Goal: Information Seeking & Learning: Learn about a topic

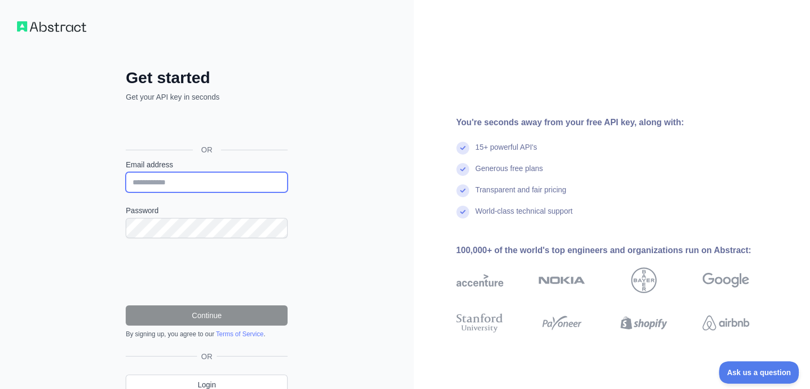
click at [226, 186] on input "Email address" at bounding box center [207, 182] width 162 height 20
type input "**********"
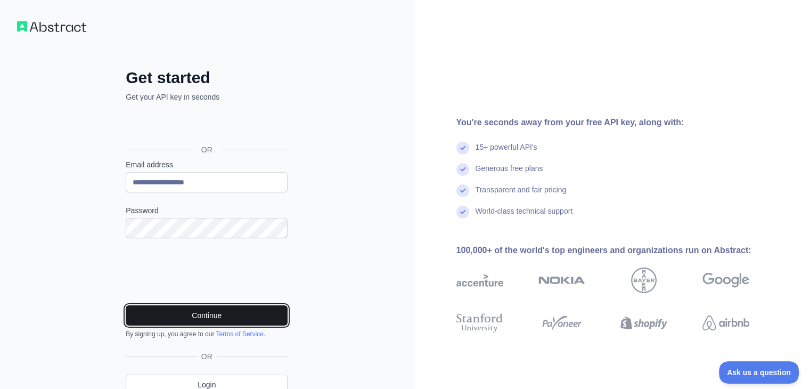
click at [172, 314] on button "Continue" at bounding box center [207, 315] width 162 height 20
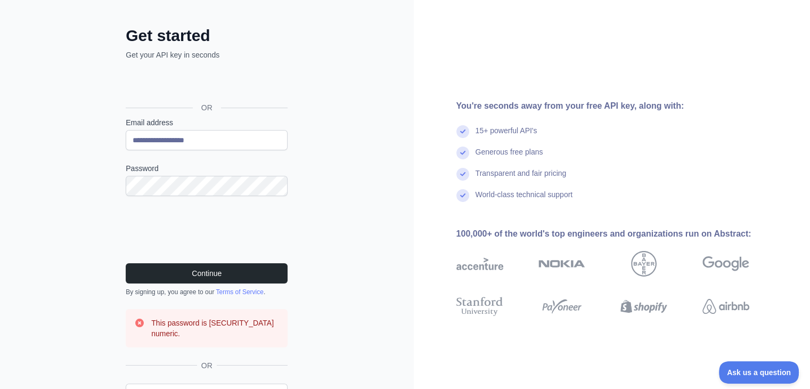
scroll to position [87, 0]
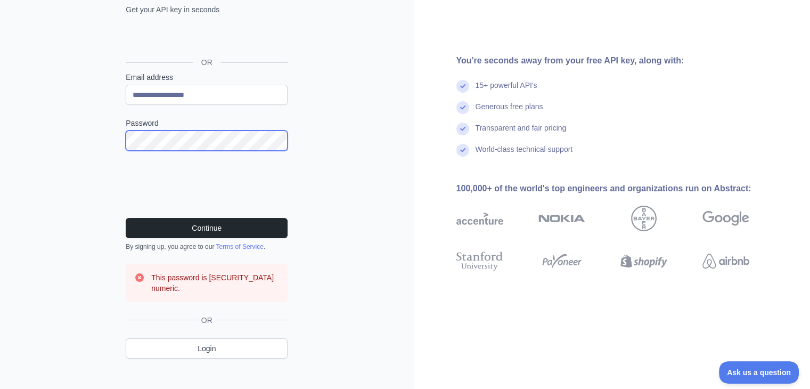
click at [126, 218] on button "Continue" at bounding box center [207, 228] width 162 height 20
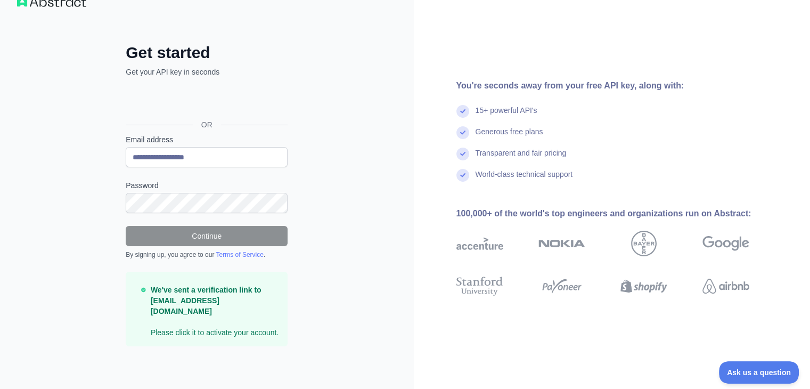
scroll to position [13, 0]
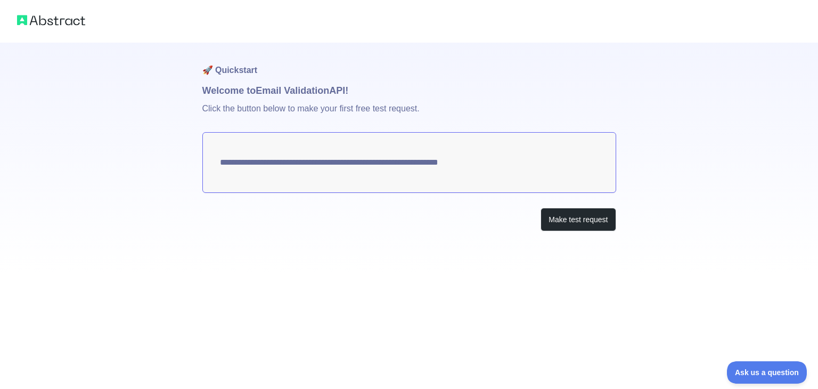
click at [487, 167] on textarea "**********" at bounding box center [409, 162] width 414 height 61
click at [564, 223] on button "Make test request" at bounding box center [577, 220] width 75 height 24
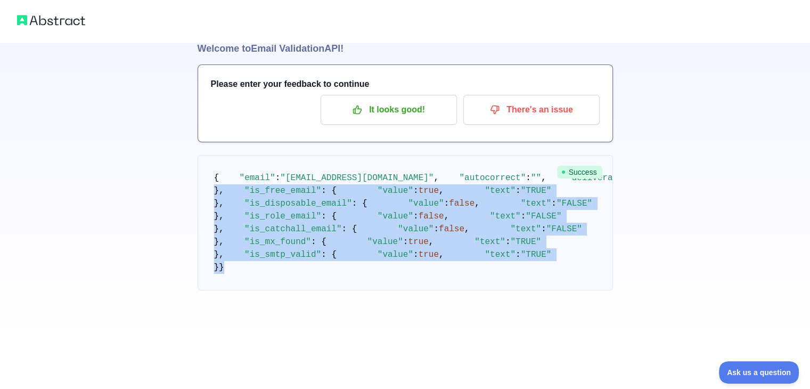
scroll to position [105, 0]
drag, startPoint x: 215, startPoint y: 326, endPoint x: 183, endPoint y: 160, distance: 168.6
click at [183, 160] on div "🚀 Quickstart Welcome to Email Validation API! Please enter your feedback to con…" at bounding box center [405, 145] width 810 height 375
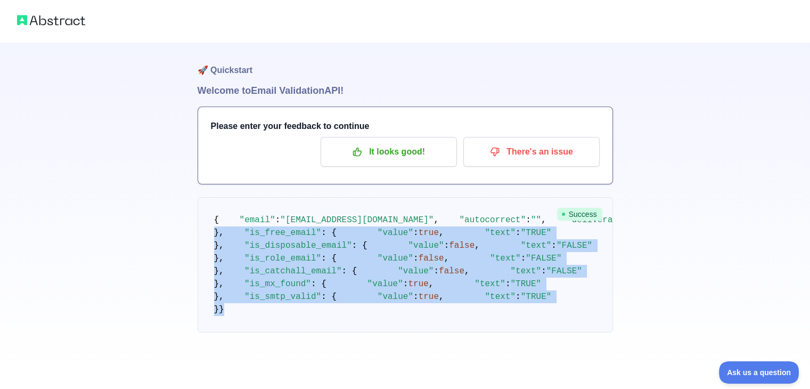
click at [69, 24] on img at bounding box center [51, 20] width 68 height 15
click at [43, 17] on img at bounding box center [51, 20] width 68 height 15
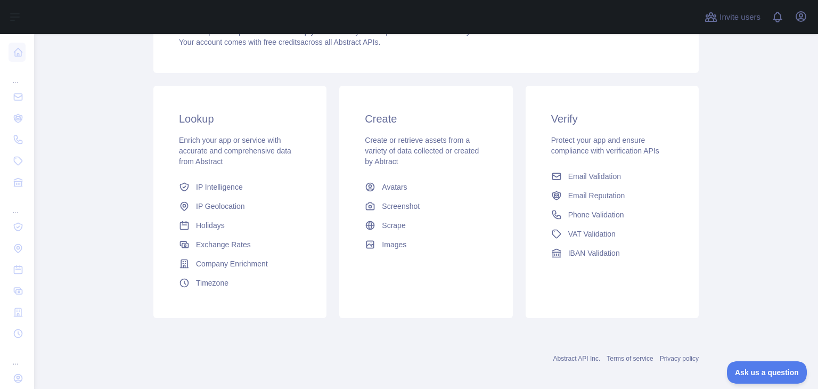
scroll to position [142, 0]
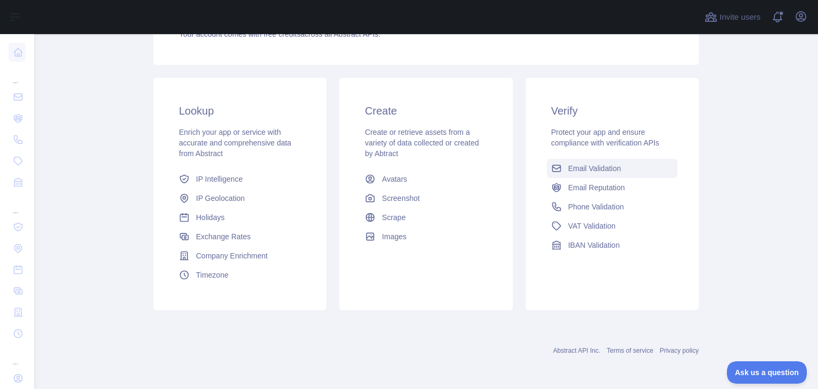
click at [604, 168] on span "Email Validation" at bounding box center [594, 168] width 53 height 11
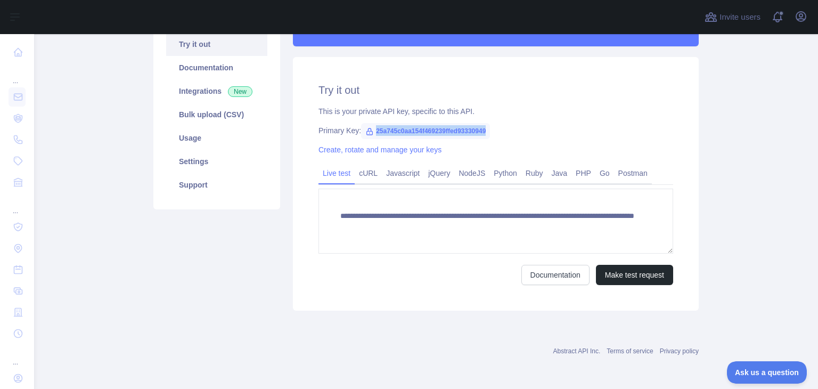
drag, startPoint x: 370, startPoint y: 131, endPoint x: 490, endPoint y: 129, distance: 119.8
click at [490, 129] on div "Primary Key: 25a745c0aa154f469239ffed93330949" at bounding box center [495, 130] width 354 height 11
copy span "25a745c0aa154f469239ffed93330949"
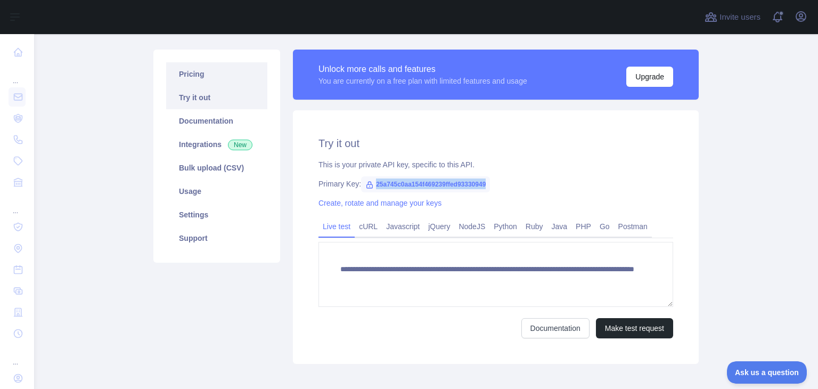
click at [216, 78] on link "Pricing" at bounding box center [216, 73] width 101 height 23
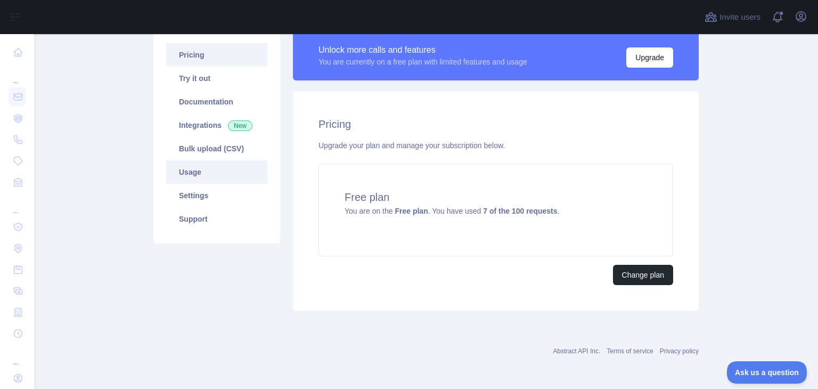
click at [221, 173] on link "Usage" at bounding box center [216, 171] width 101 height 23
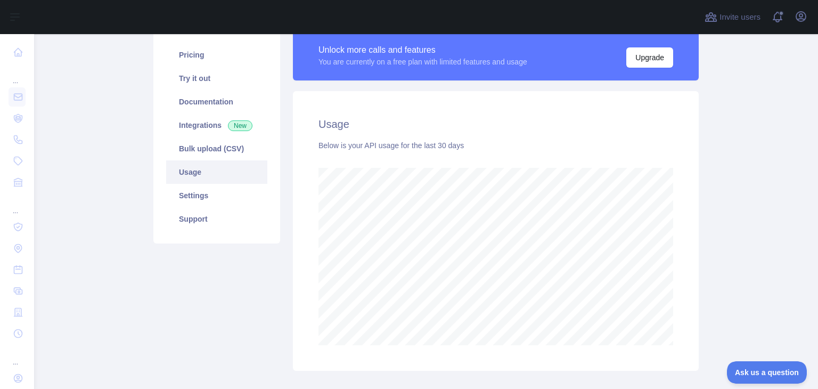
scroll to position [354, 775]
click at [194, 130] on link "Integrations New" at bounding box center [216, 124] width 101 height 23
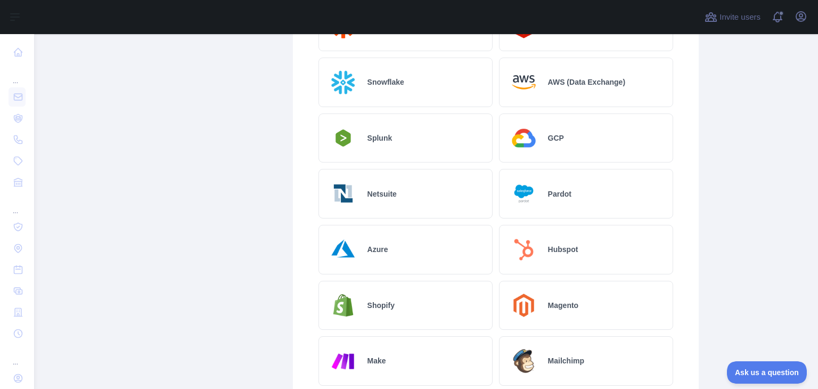
scroll to position [83, 0]
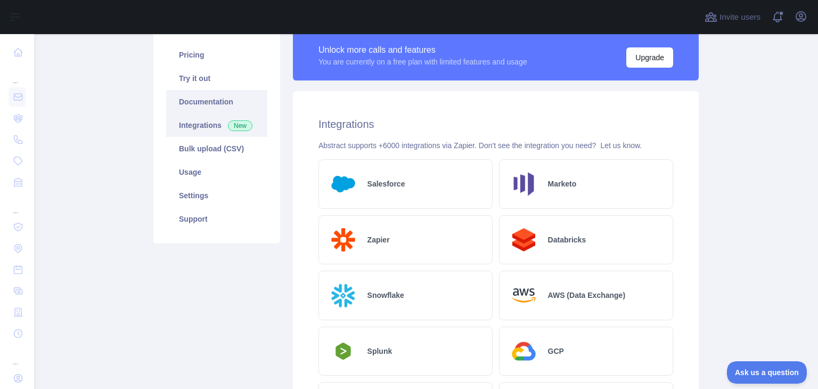
click at [217, 93] on link "Documentation" at bounding box center [216, 101] width 101 height 23
click at [204, 84] on link "Try it out" at bounding box center [216, 78] width 101 height 23
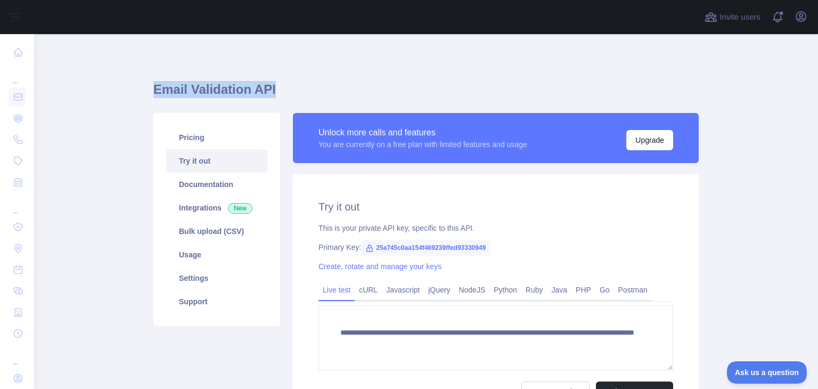
drag, startPoint x: 273, startPoint y: 91, endPoint x: 143, endPoint y: 98, distance: 129.6
click at [143, 98] on main "**********" at bounding box center [426, 211] width 784 height 354
copy h1 "Email Validation API"
